Goal: Task Accomplishment & Management: Complete application form

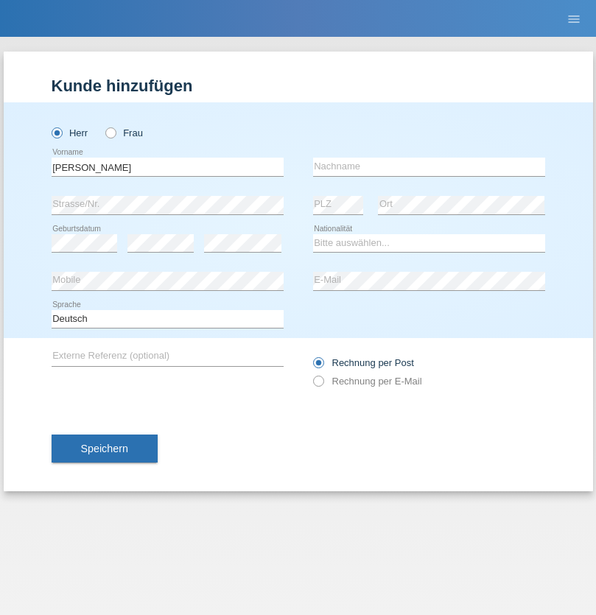
type input "[PERSON_NAME]"
click at [429, 166] on input "text" at bounding box center [429, 167] width 232 height 18
type input "Stana"
select select "RO"
select select "C"
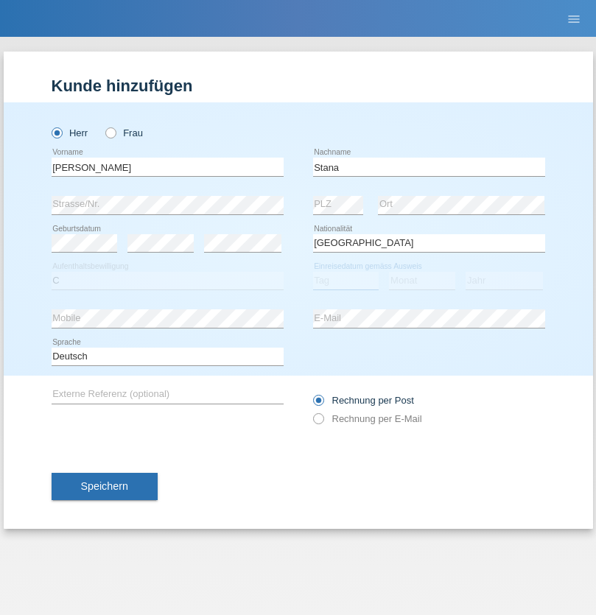
select select "16"
select select "09"
select select "2021"
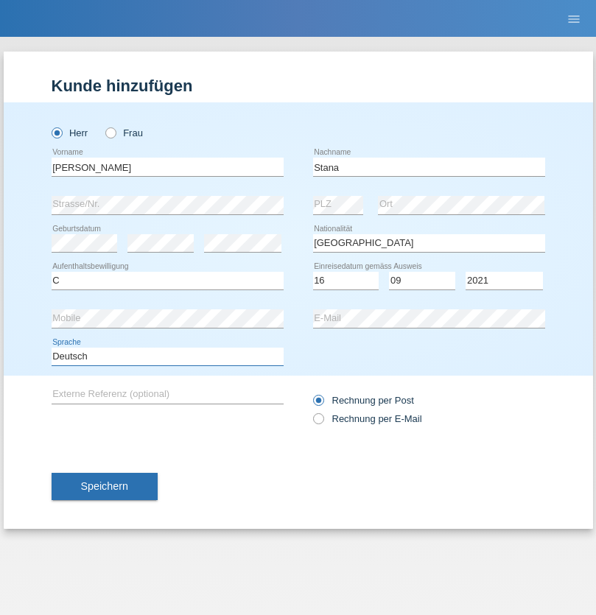
select select "en"
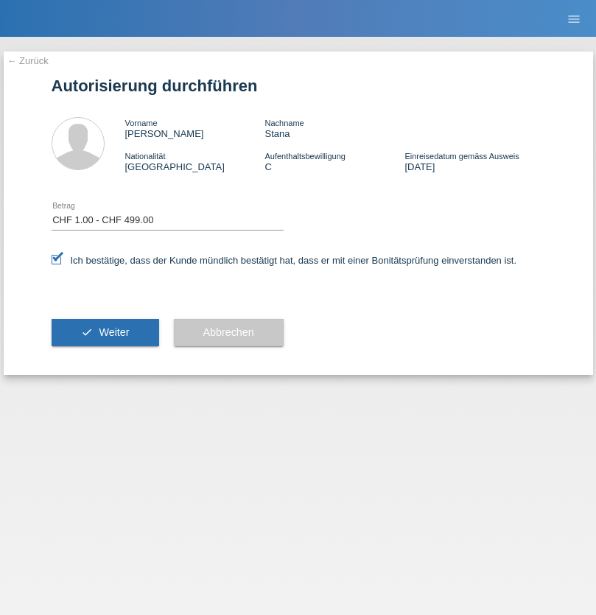
select select "1"
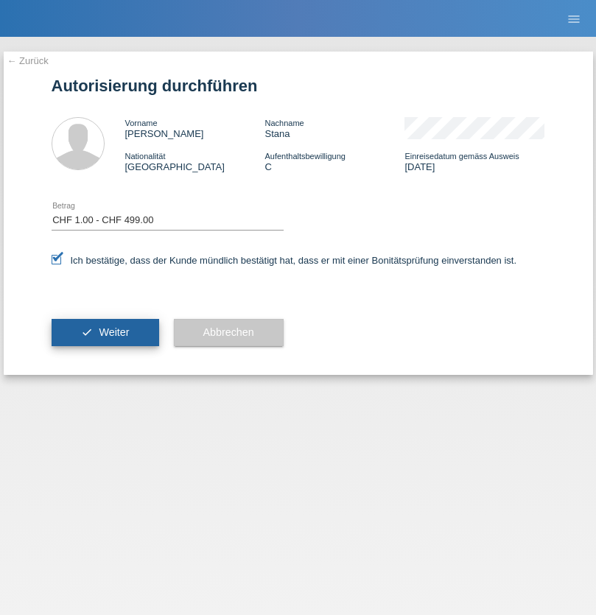
click at [105, 332] on span "Weiter" at bounding box center [114, 332] width 30 height 12
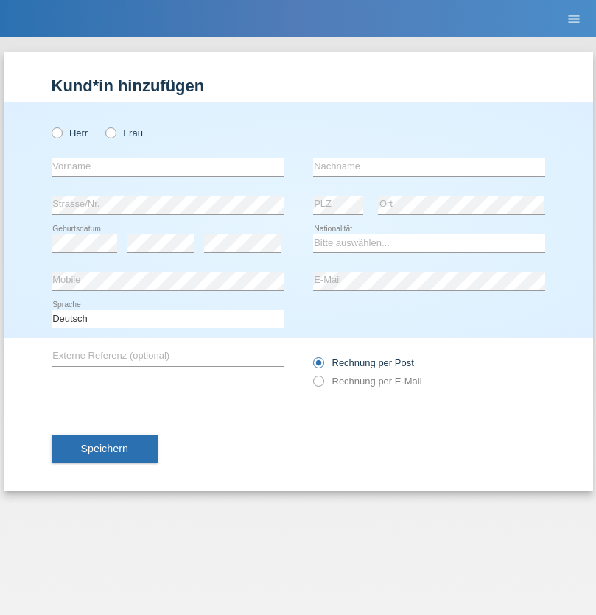
radio input "true"
click at [167, 166] on input "text" at bounding box center [168, 167] width 232 height 18
type input "[PERSON_NAME]"
click at [429, 166] on input "text" at bounding box center [429, 167] width 232 height 18
type input "Omri"
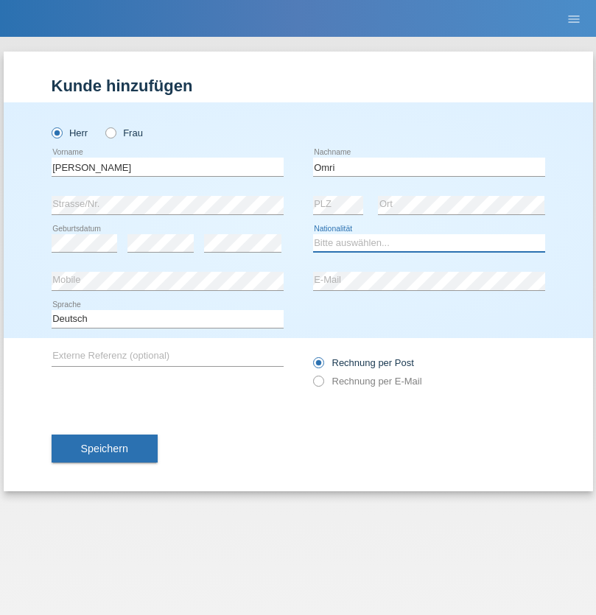
select select "TN"
select select "C"
select select "26"
select select "08"
select select "1983"
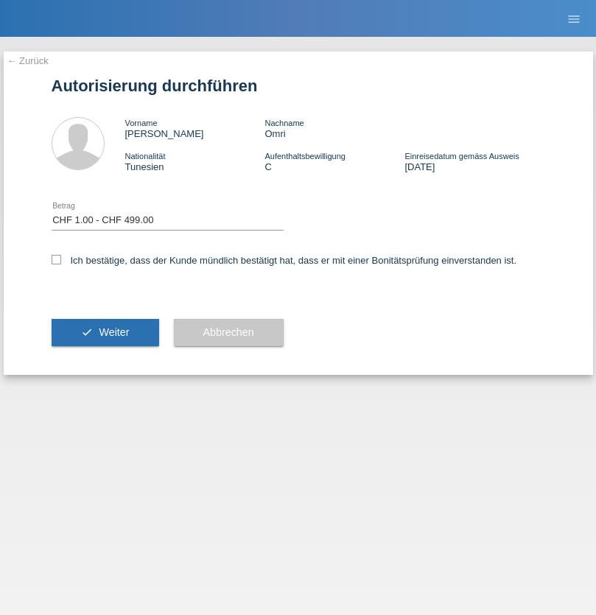
select select "1"
checkbox input "true"
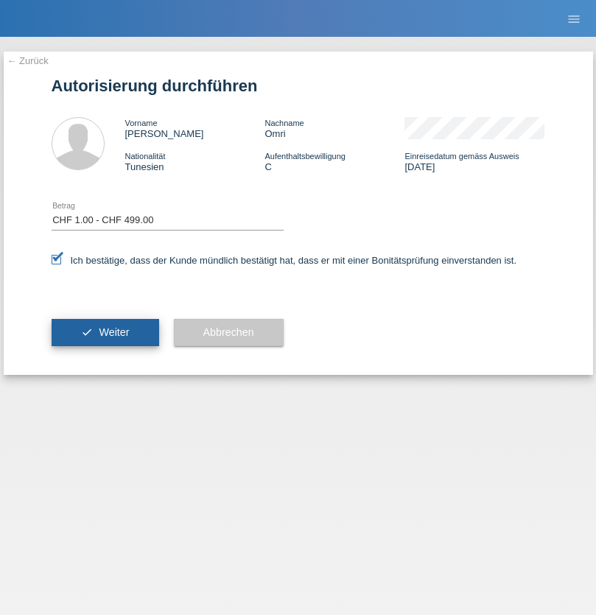
click at [105, 332] on span "Weiter" at bounding box center [114, 332] width 30 height 12
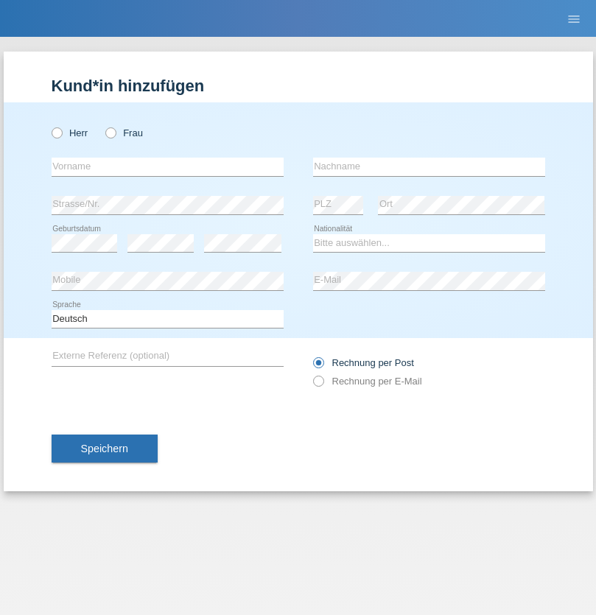
radio input "true"
click at [167, 166] on input "text" at bounding box center [168, 167] width 232 height 18
type input "Bekim"
click at [429, 166] on input "text" at bounding box center [429, 167] width 232 height 18
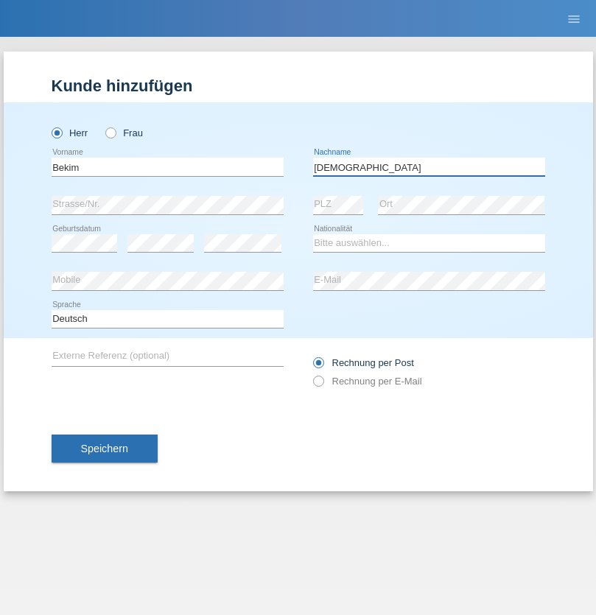
type input "Rama"
select select "CH"
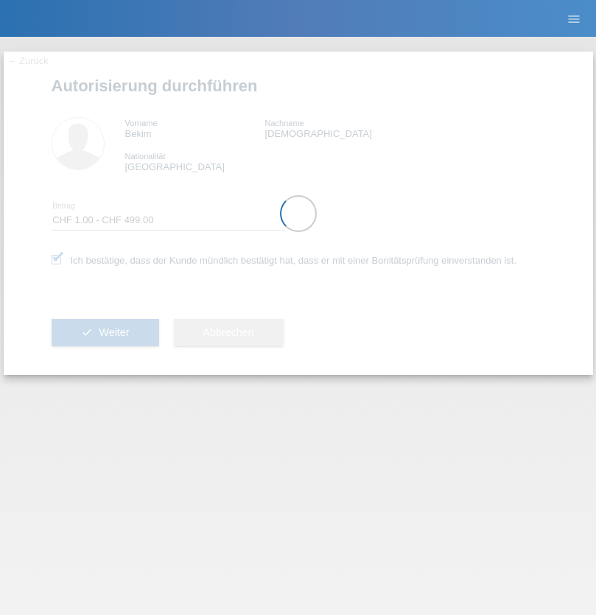
select select "1"
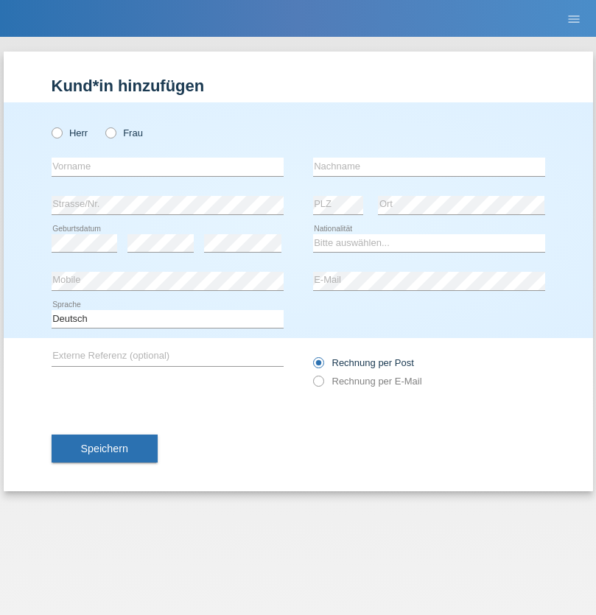
radio input "true"
click at [167, 166] on input "text" at bounding box center [168, 167] width 232 height 18
type input "[PERSON_NAME]"
click at [429, 166] on input "text" at bounding box center [429, 167] width 232 height 18
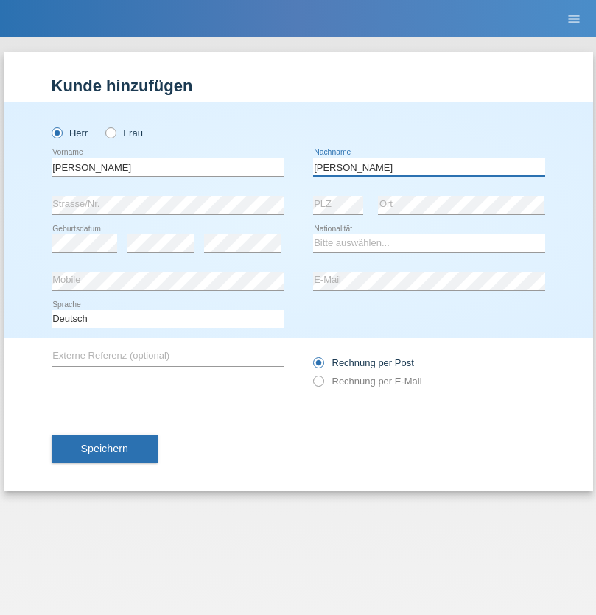
type input "[PERSON_NAME]"
select select "PT"
select select "C"
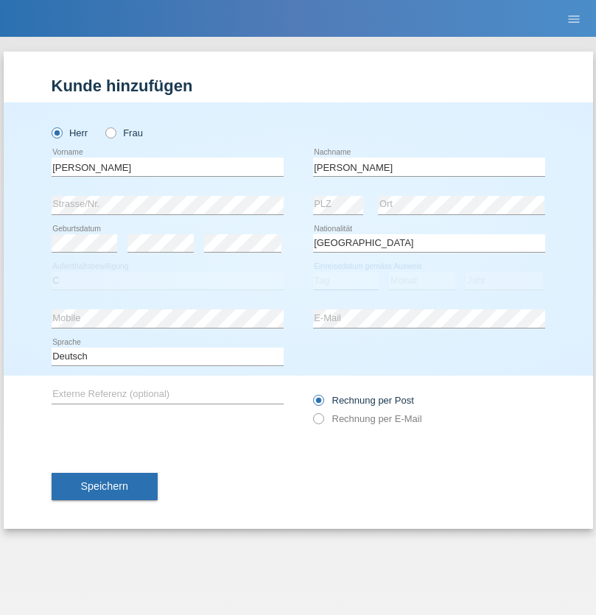
select select "21"
select select "05"
select select "2021"
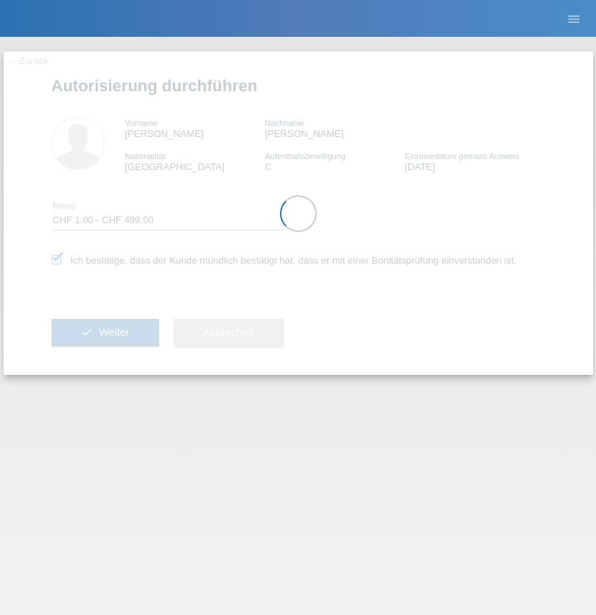
select select "1"
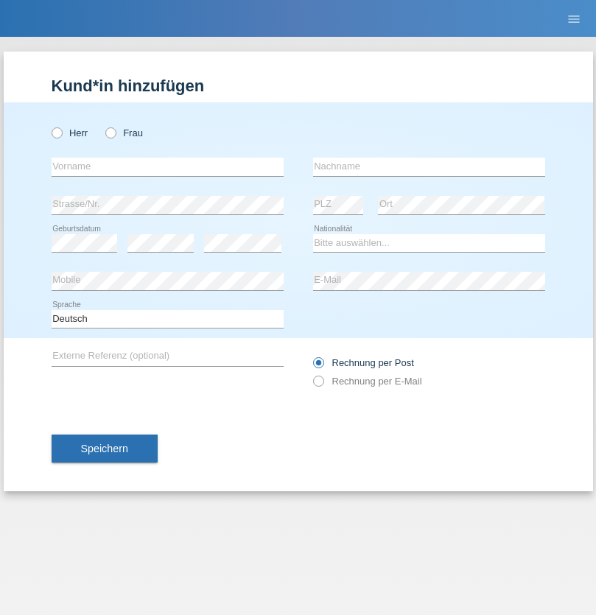
radio input "true"
click at [167, 166] on input "text" at bounding box center [168, 167] width 232 height 18
type input "Benjamin"
click at [429, 166] on input "text" at bounding box center [429, 167] width 232 height 18
type input "Pires"
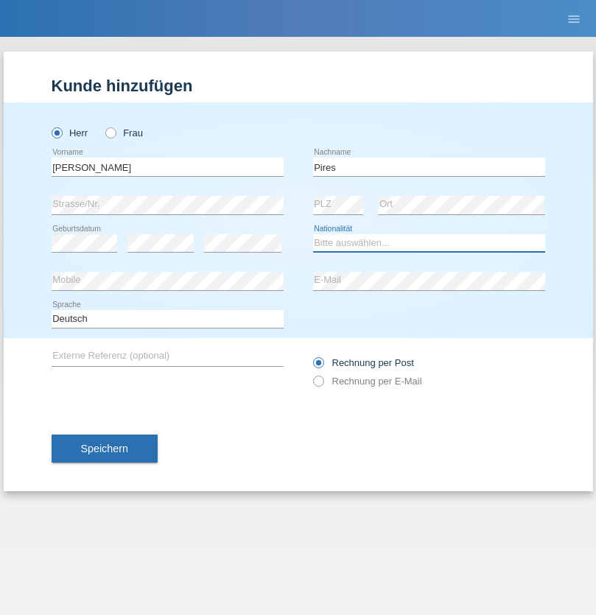
select select "CH"
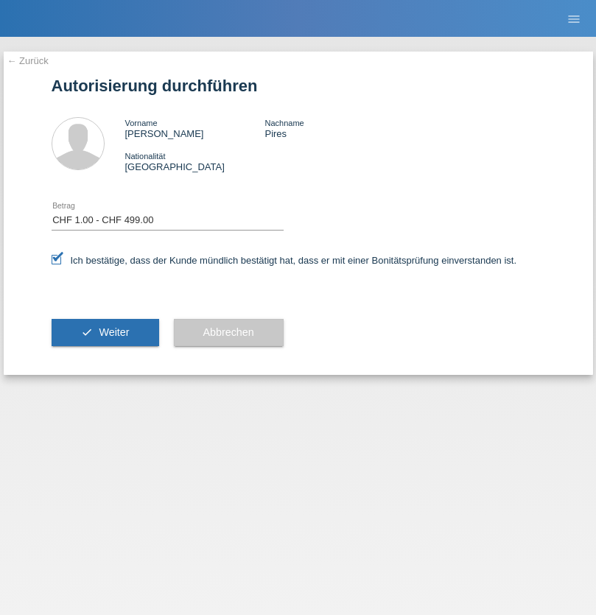
select select "1"
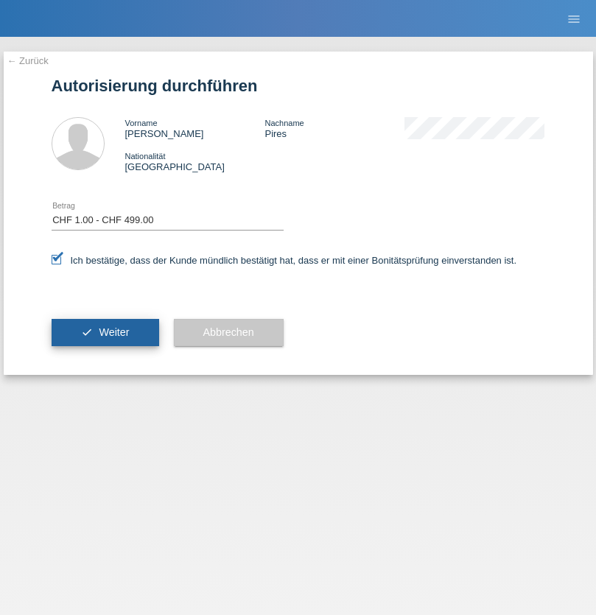
click at [105, 332] on span "Weiter" at bounding box center [114, 332] width 30 height 12
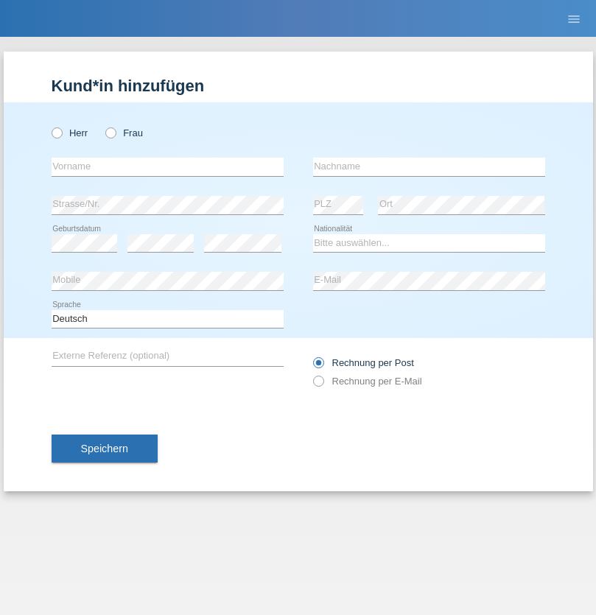
radio input "true"
click at [167, 166] on input "text" at bounding box center [168, 167] width 232 height 18
type input "David"
click at [429, 166] on input "text" at bounding box center [429, 167] width 232 height 18
type input "Amaral"
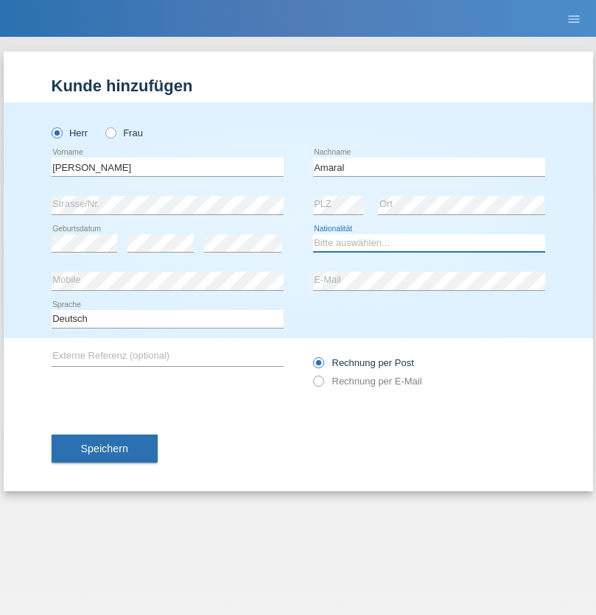
select select "PT"
select select "C"
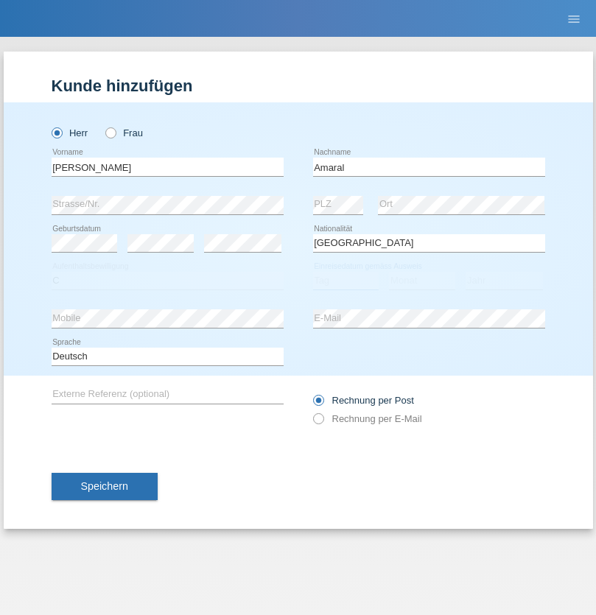
select select "06"
select select "07"
select select "2019"
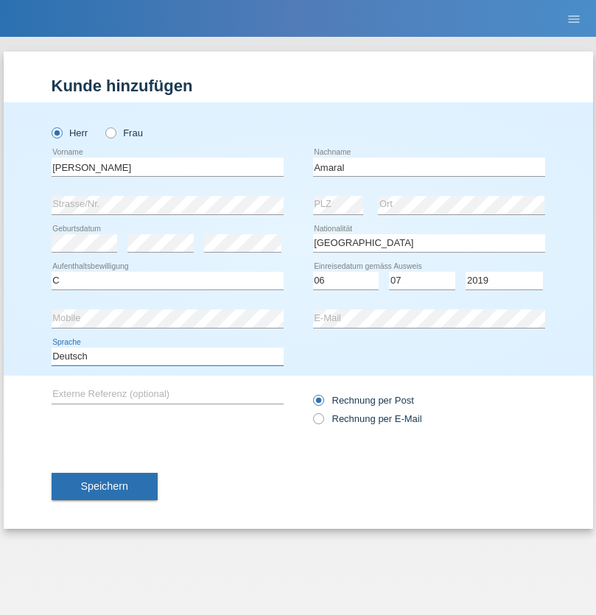
select select "en"
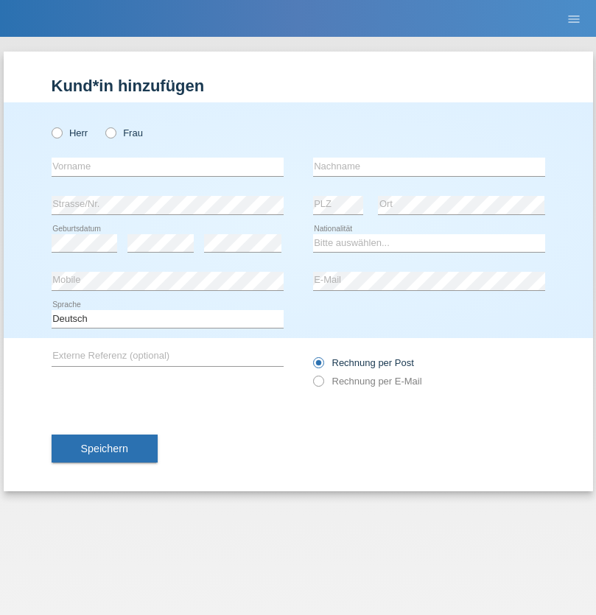
radio input "true"
click at [167, 166] on input "text" at bounding box center [168, 167] width 232 height 18
type input "tim"
click at [429, 166] on input "text" at bounding box center [429, 167] width 232 height 18
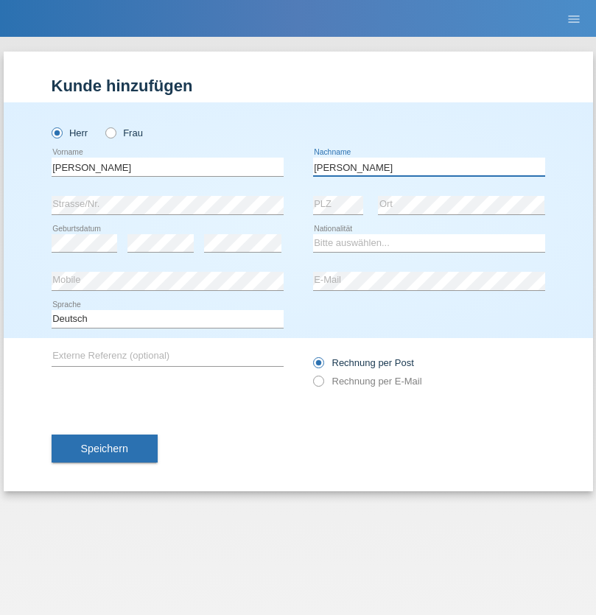
type input "Krüger"
select select "DE"
select select "C"
select select "05"
select select "04"
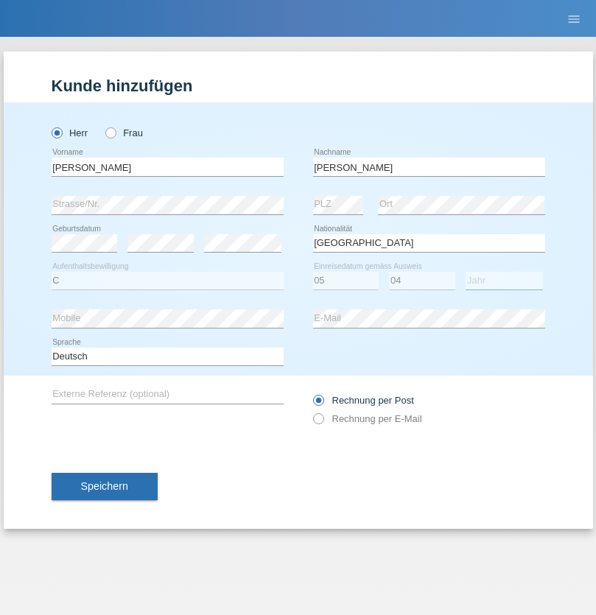
select select "2021"
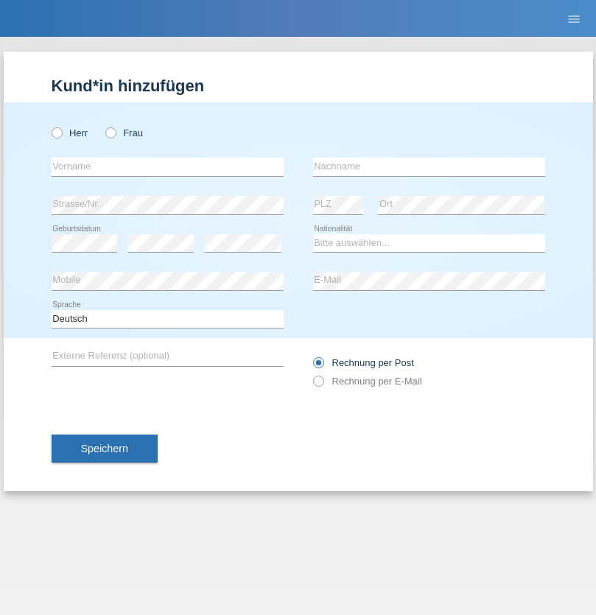
radio input "true"
click at [167, 166] on input "text" at bounding box center [168, 167] width 232 height 18
type input "[PERSON_NAME]"
click at [429, 166] on input "text" at bounding box center [429, 167] width 232 height 18
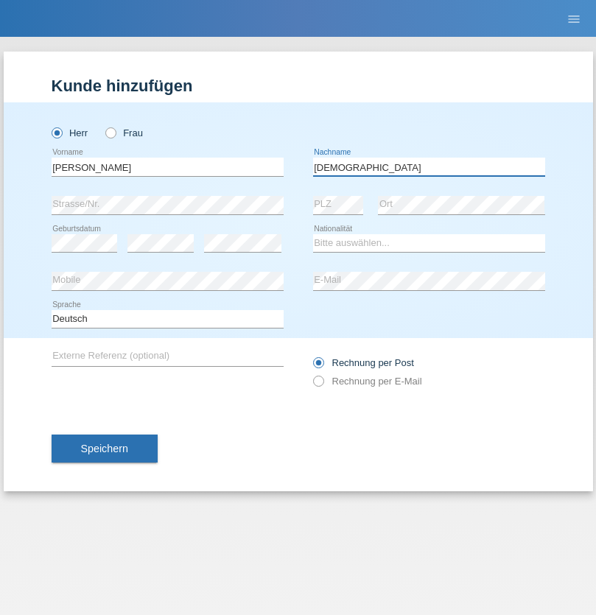
type input "[DEMOGRAPHIC_DATA]"
select select "CH"
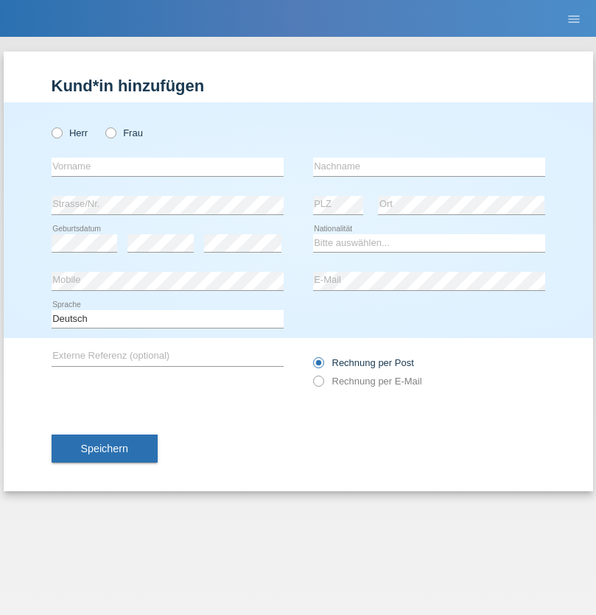
radio input "true"
click at [167, 166] on input "text" at bounding box center [168, 167] width 232 height 18
type input "agnertina"
click at [429, 166] on input "text" at bounding box center [429, 167] width 232 height 18
type input "noshaj"
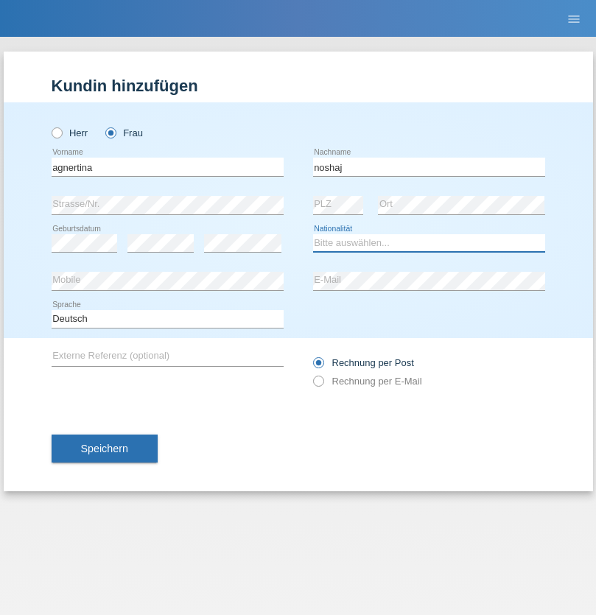
select select "NL"
select select "C"
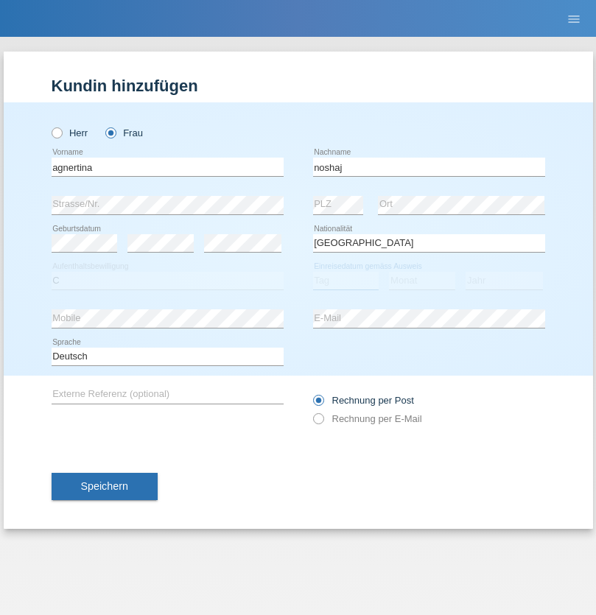
select select "01"
select select "08"
select select "2021"
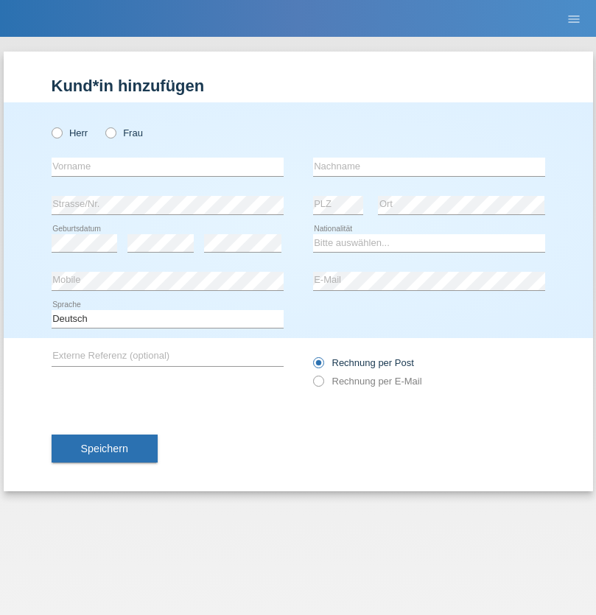
radio input "true"
click at [167, 166] on input "text" at bounding box center [168, 167] width 232 height 18
type input "Miguel"
click at [429, 166] on input "text" at bounding box center [429, 167] width 232 height 18
type input "Pinzo"
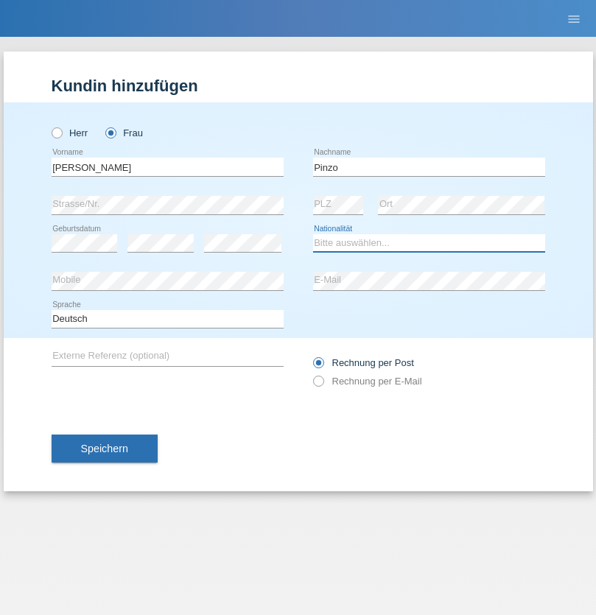
select select "CH"
radio input "true"
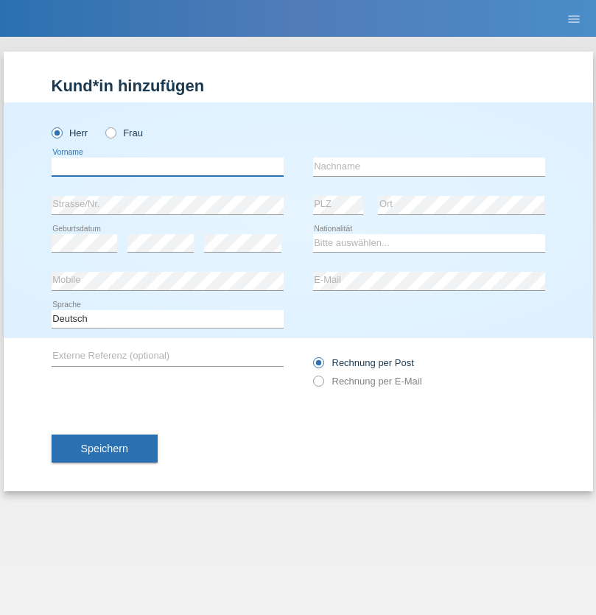
click at [167, 166] on input "text" at bounding box center [168, 167] width 232 height 18
type input "ali"
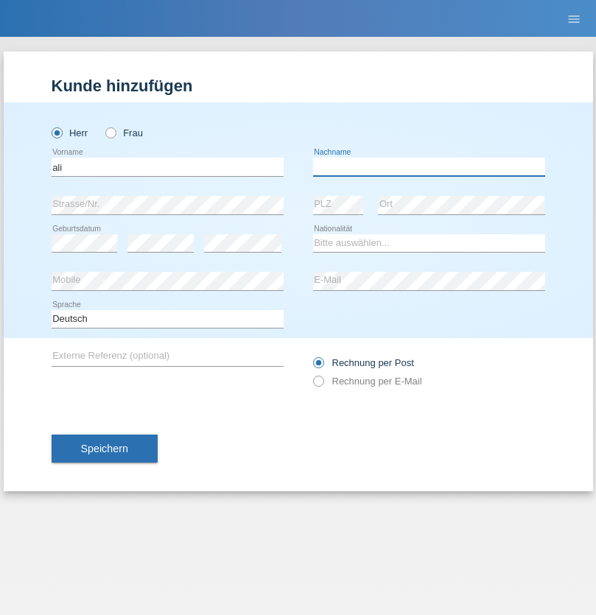
click at [429, 166] on input "text" at bounding box center [429, 167] width 232 height 18
type input "Amini"
select select "AF"
select select "C"
select select "18"
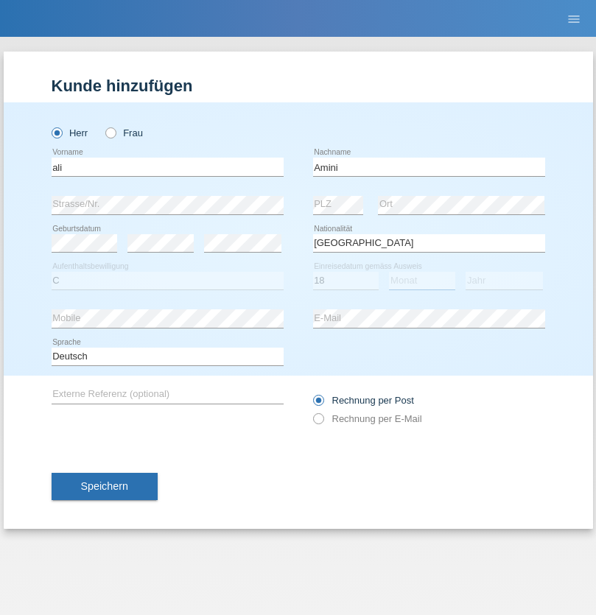
select select "08"
select select "2015"
